Goal: Check status: Check status

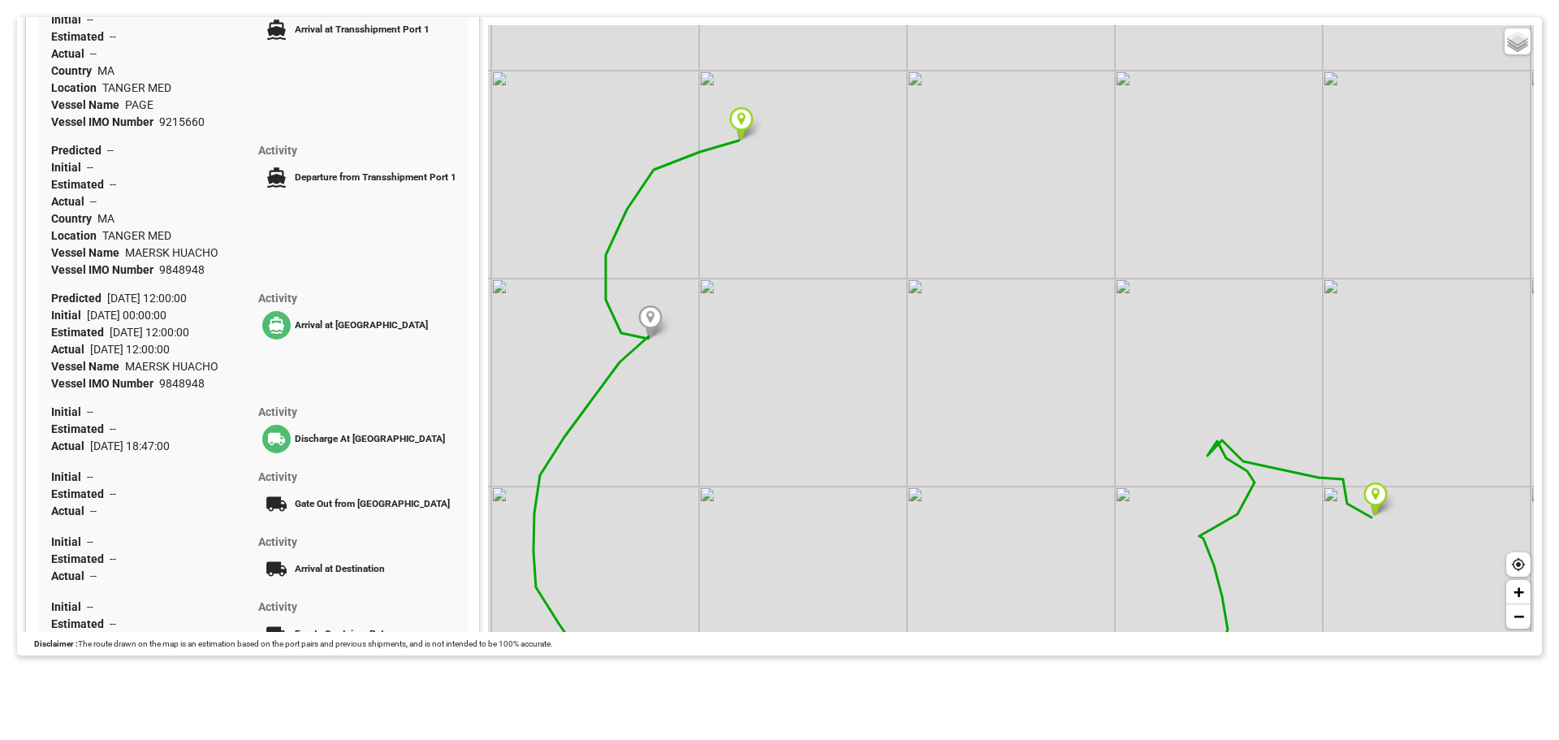
scroll to position [799, 0]
